Goal: Communication & Community: Answer question/provide support

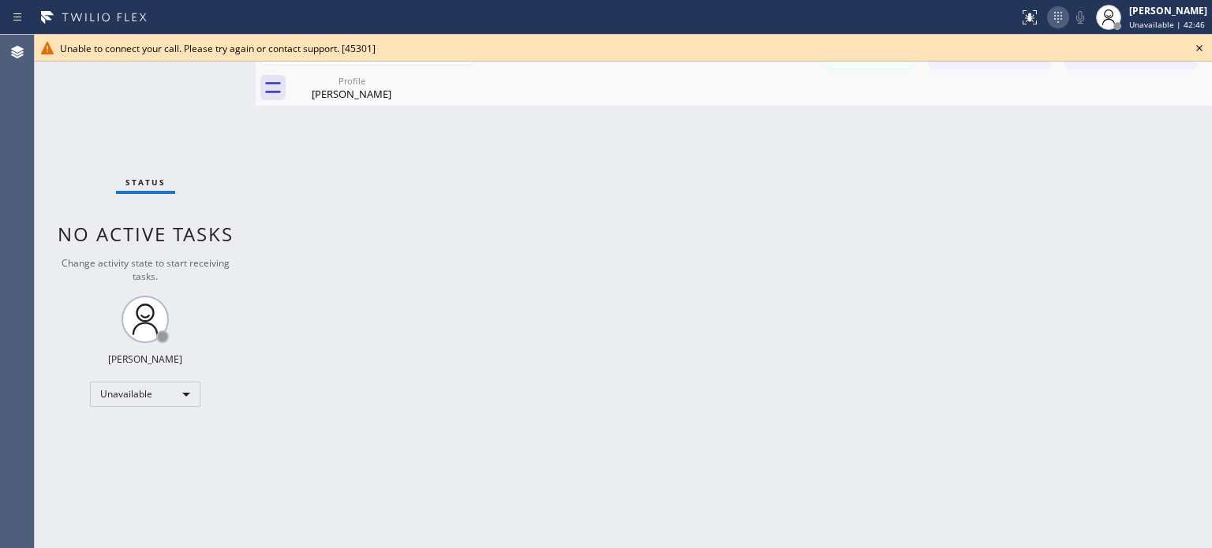
scroll to position [263, 0]
click at [1062, 21] on icon at bounding box center [1057, 17] width 19 height 19
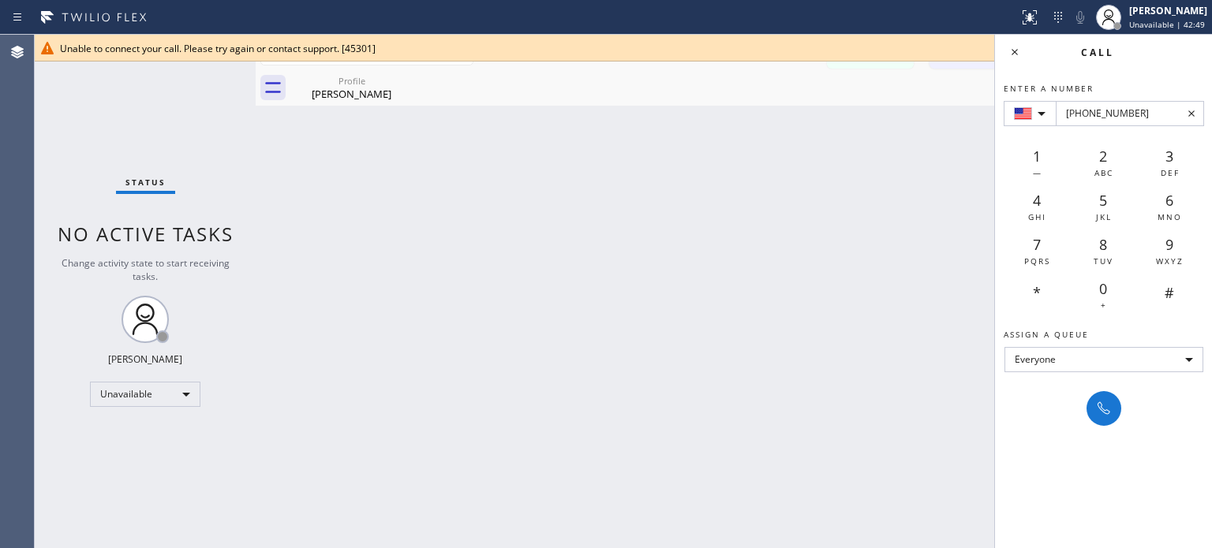
type input "[PHONE_NUMBER]"
click at [1089, 394] on div at bounding box center [1103, 408] width 35 height 35
click at [1100, 402] on icon at bounding box center [1103, 408] width 13 height 13
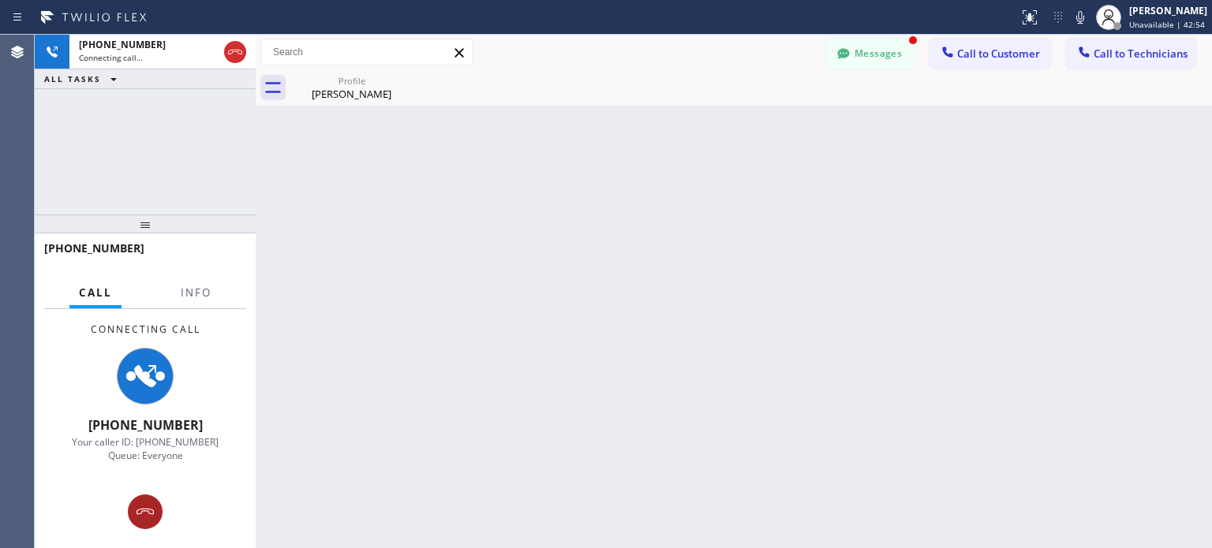
click at [152, 498] on button at bounding box center [145, 512] width 35 height 35
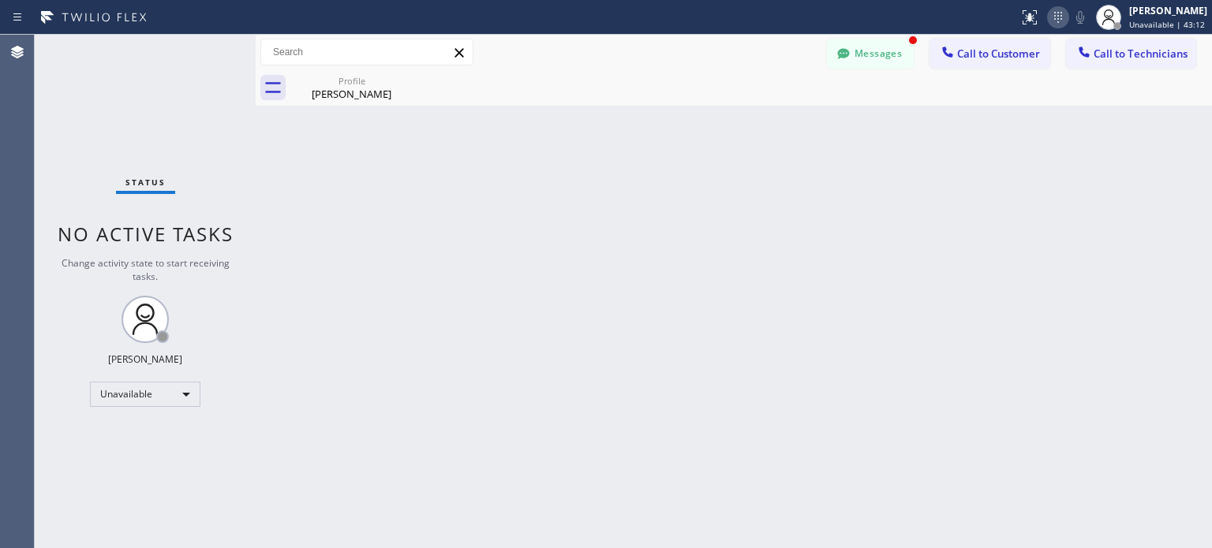
click at [1063, 19] on div at bounding box center [1058, 17] width 22 height 19
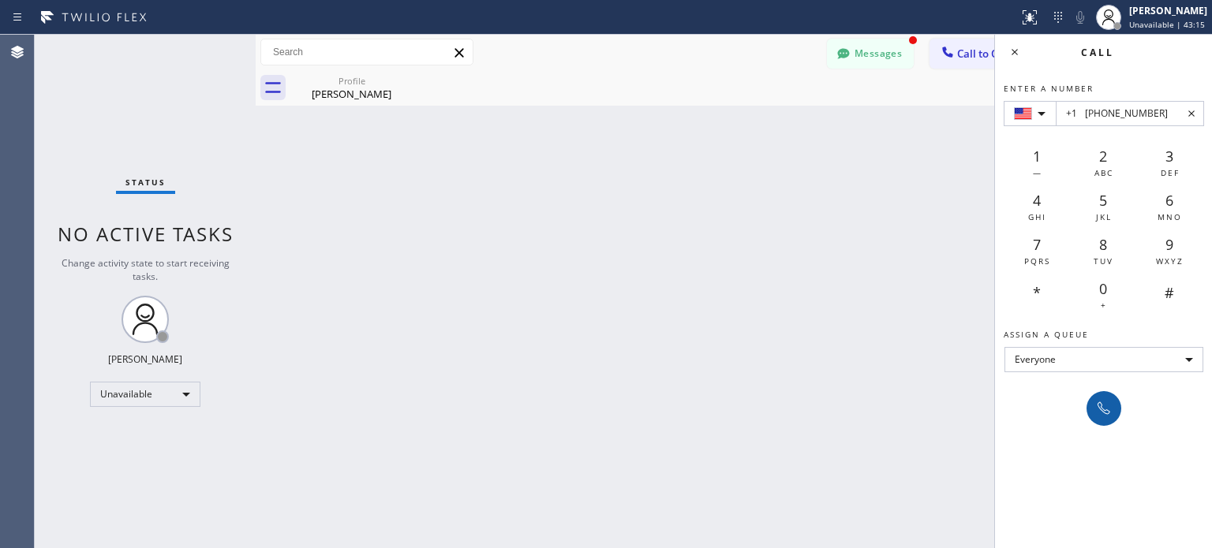
type input "+1 [PHONE_NUMBER]"
click at [1098, 403] on icon at bounding box center [1103, 408] width 19 height 19
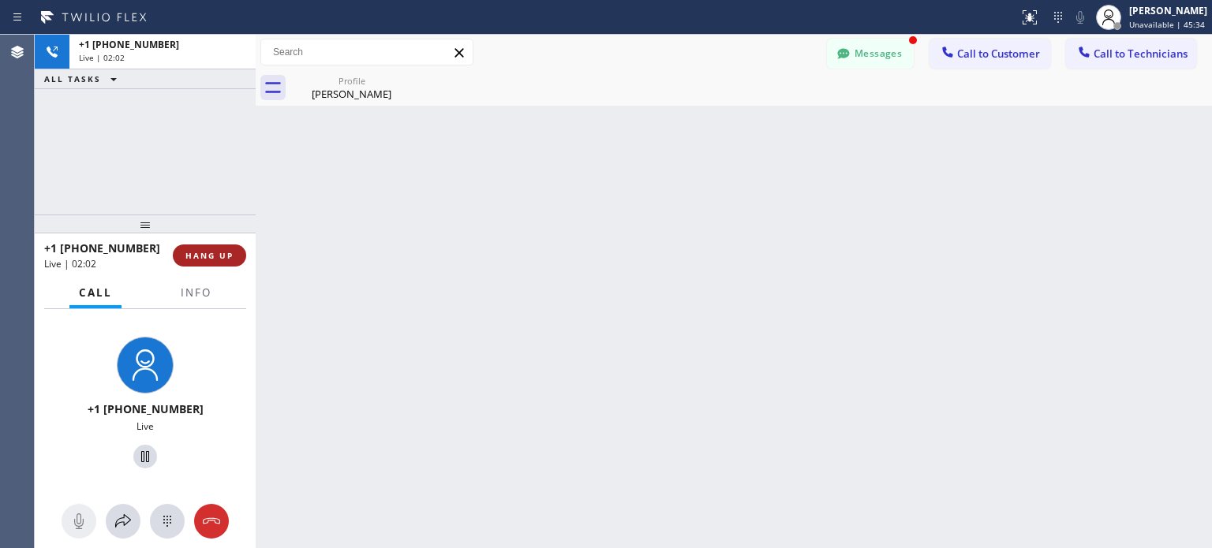
click at [208, 252] on span "HANG UP" at bounding box center [209, 255] width 48 height 11
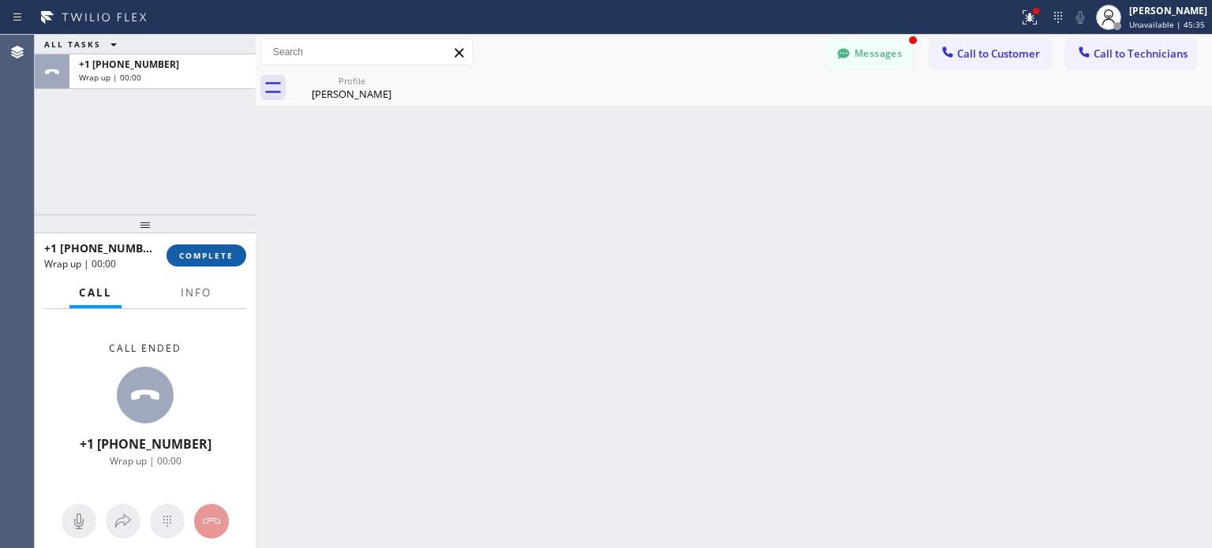
click at [224, 256] on span "COMPLETE" at bounding box center [206, 255] width 54 height 11
